Goal: Transaction & Acquisition: Book appointment/travel/reservation

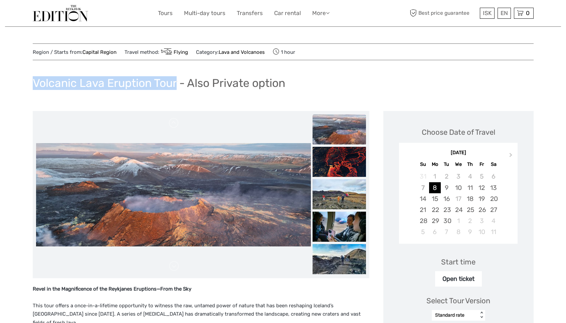
drag, startPoint x: 79, startPoint y: 83, endPoint x: 177, endPoint y: 78, distance: 99.0
click at [177, 78] on div "Region / Starts from: Capital Region Travel method: Flying Category: Lava and V…" at bounding box center [283, 311] width 556 height 623
copy h1 "Volcanic Lava Eruption Tour"
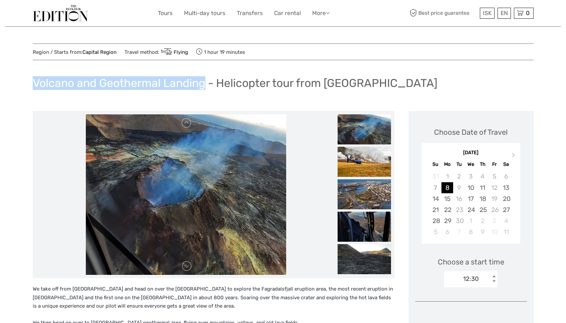
drag, startPoint x: 83, startPoint y: 79, endPoint x: 205, endPoint y: 76, distance: 122.0
copy h1 "Volcano and Geothermal Landing"
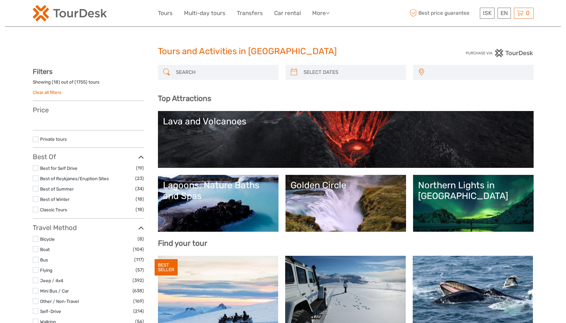
select select
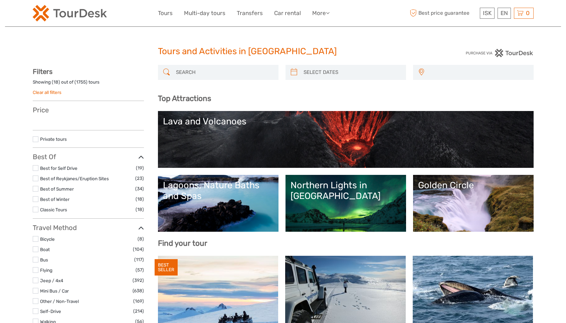
select select
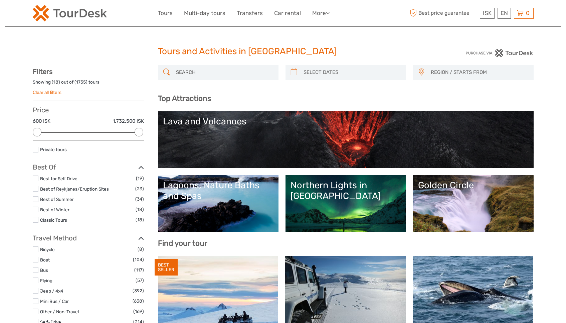
click at [37, 153] on div "Private tours" at bounding box center [88, 152] width 111 height 12
click at [37, 151] on label at bounding box center [36, 150] width 6 height 6
click at [0, 0] on input "checkbox" at bounding box center [0, 0] width 0 height 0
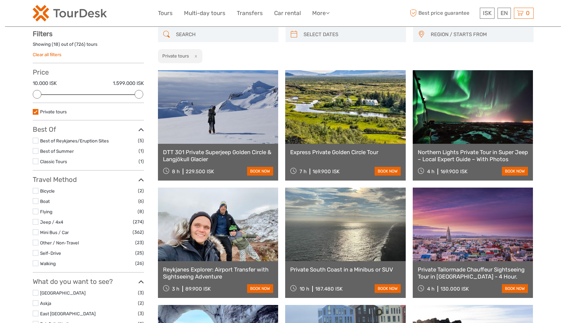
scroll to position [38, 0]
click at [218, 118] on link at bounding box center [218, 107] width 121 height 74
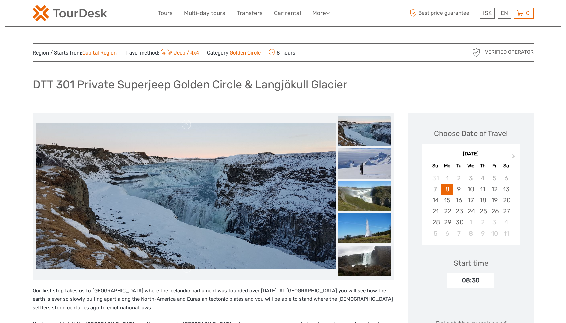
click at [64, 13] on img at bounding box center [70, 13] width 74 height 16
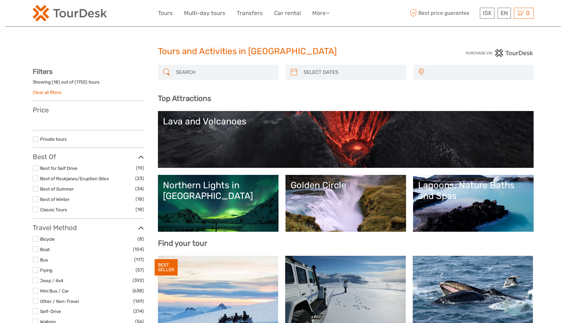
select select
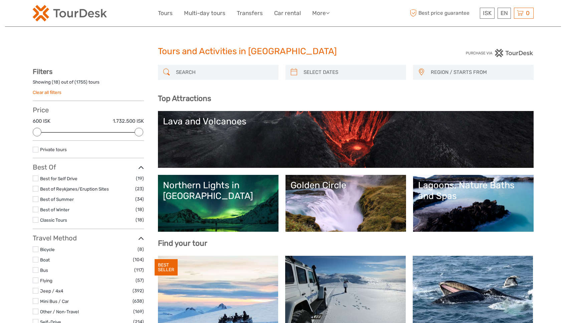
click at [191, 67] on input "search" at bounding box center [224, 72] width 102 height 12
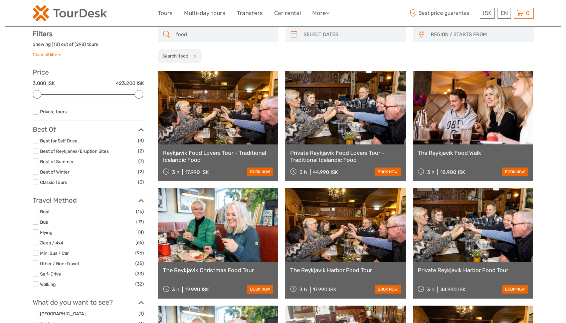
scroll to position [38, 0]
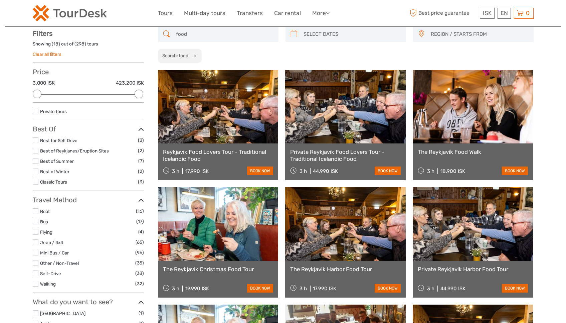
type input "food"
click at [339, 104] on link at bounding box center [345, 107] width 121 height 74
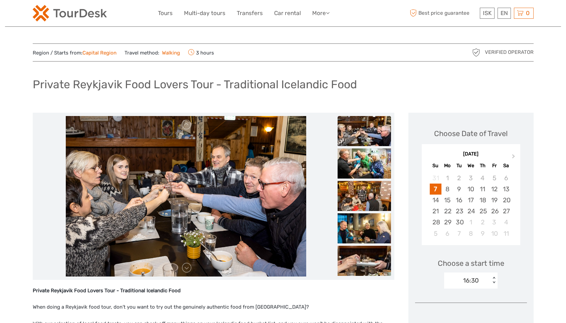
click at [70, 12] on img at bounding box center [70, 13] width 74 height 16
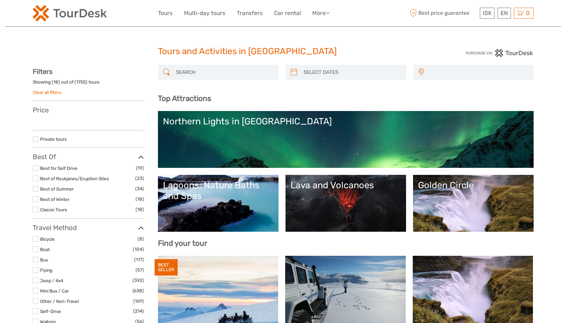
select select
click at [194, 72] on input "search" at bounding box center [224, 72] width 102 height 12
select select
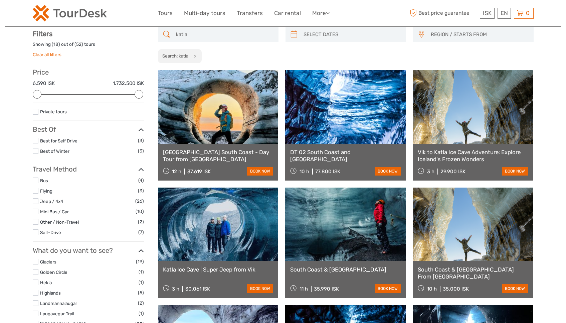
scroll to position [38, 0]
type input "katla"
click at [34, 115] on div "Private tours" at bounding box center [88, 114] width 111 height 12
click at [36, 109] on label at bounding box center [36, 112] width 6 height 6
click at [0, 0] on input "checkbox" at bounding box center [0, 0] width 0 height 0
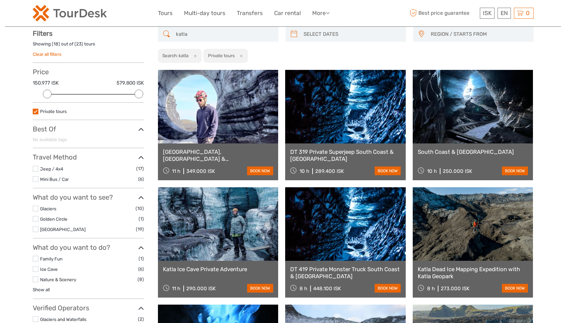
click at [341, 107] on link at bounding box center [345, 107] width 121 height 74
